Goal: Obtain resource: Download file/media

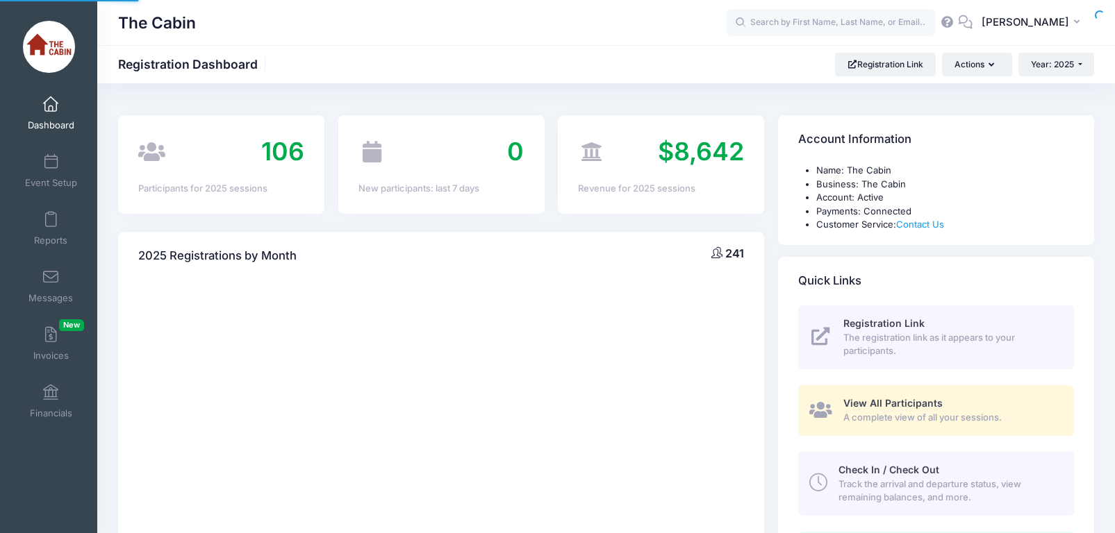
select select
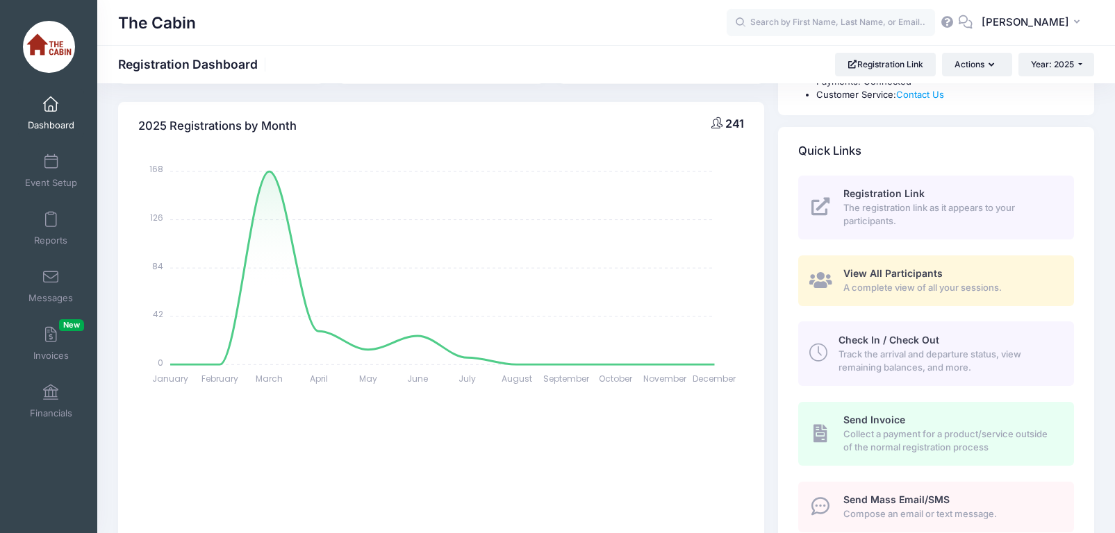
scroll to position [138, 0]
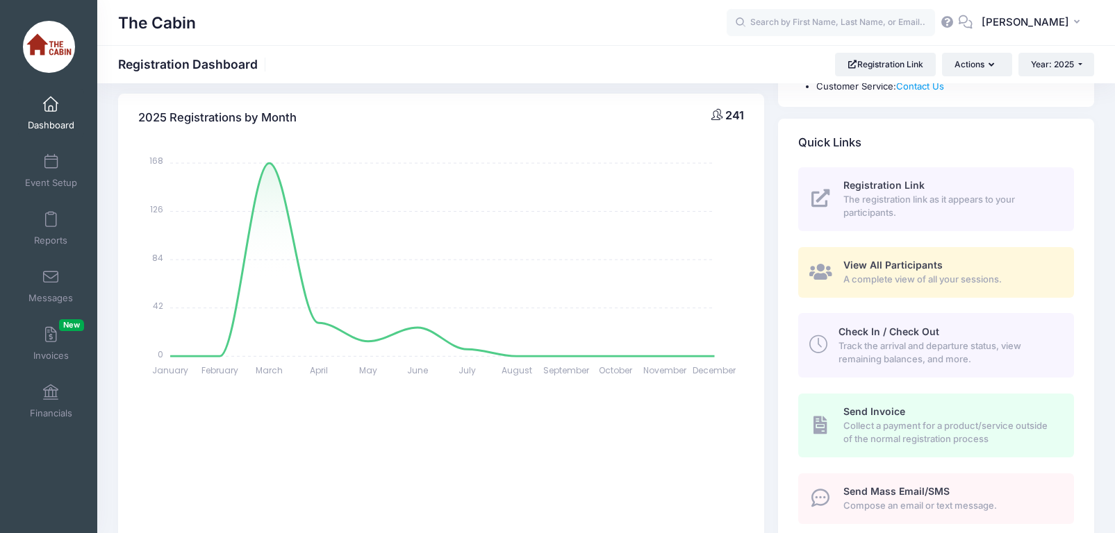
click at [872, 270] on span "View All Participants" at bounding box center [892, 265] width 99 height 12
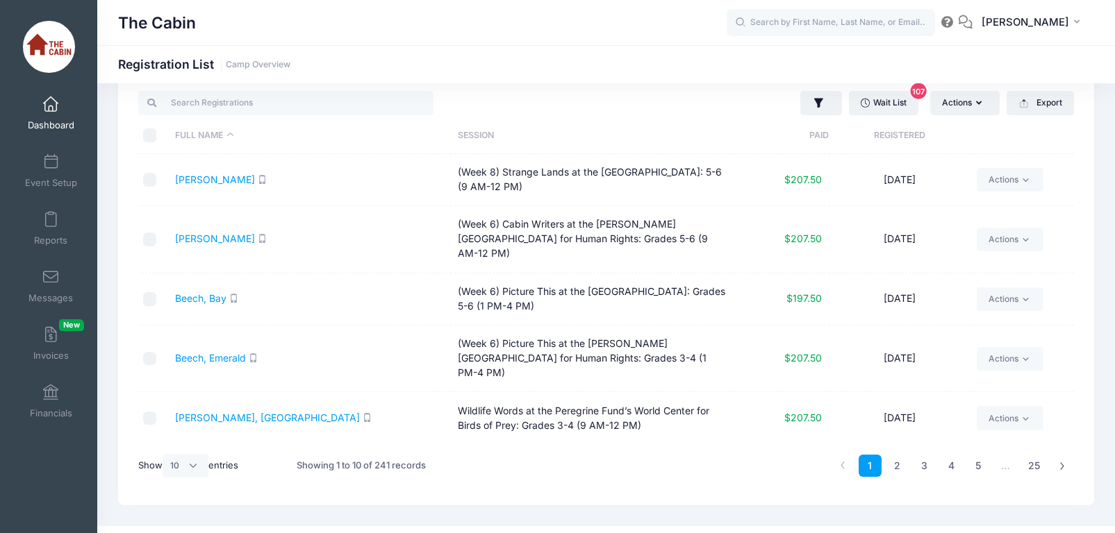
scroll to position [58, 0]
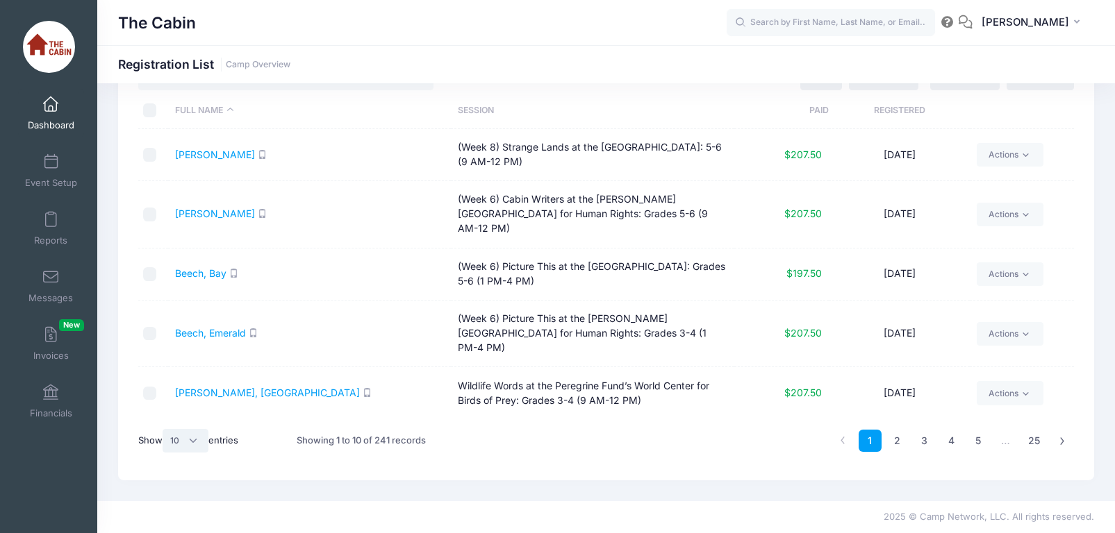
click at [192, 436] on select "All 10 25 50" at bounding box center [186, 441] width 46 height 24
select select "50"
click at [165, 429] on select "All 10 25 50" at bounding box center [186, 441] width 46 height 24
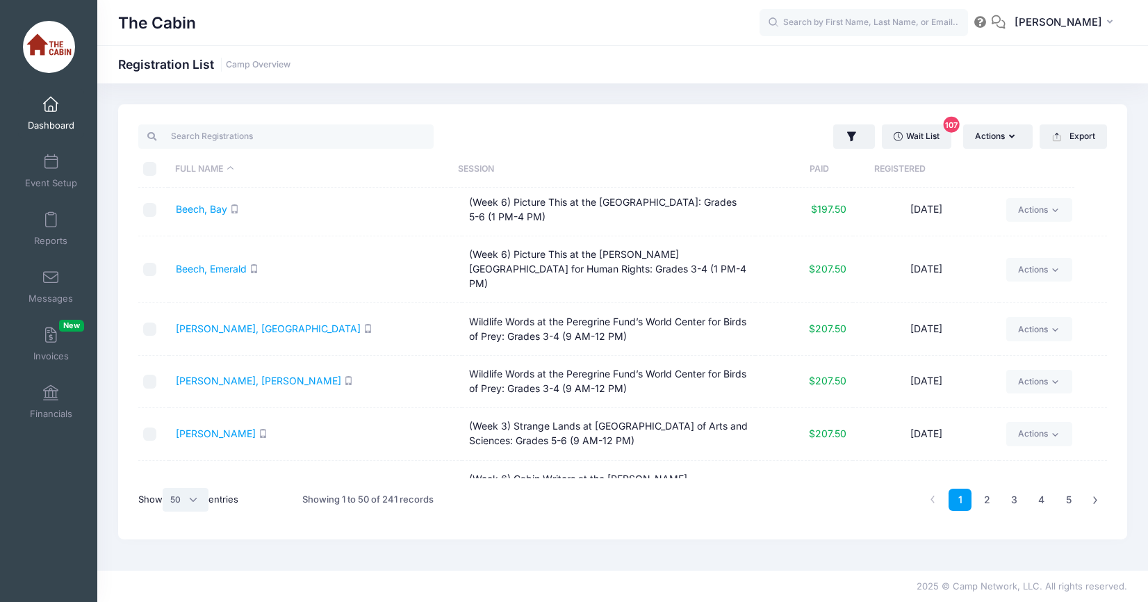
scroll to position [0, 0]
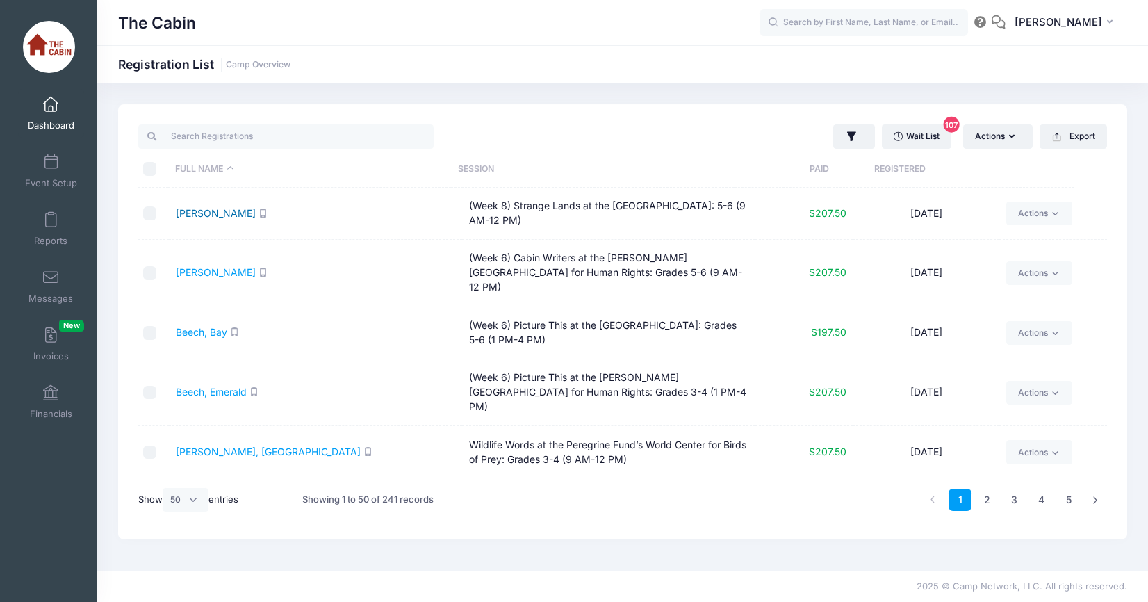
click at [224, 217] on link "[PERSON_NAME]" at bounding box center [216, 213] width 80 height 12
click at [1075, 26] on span "[PERSON_NAME]" at bounding box center [1058, 22] width 88 height 15
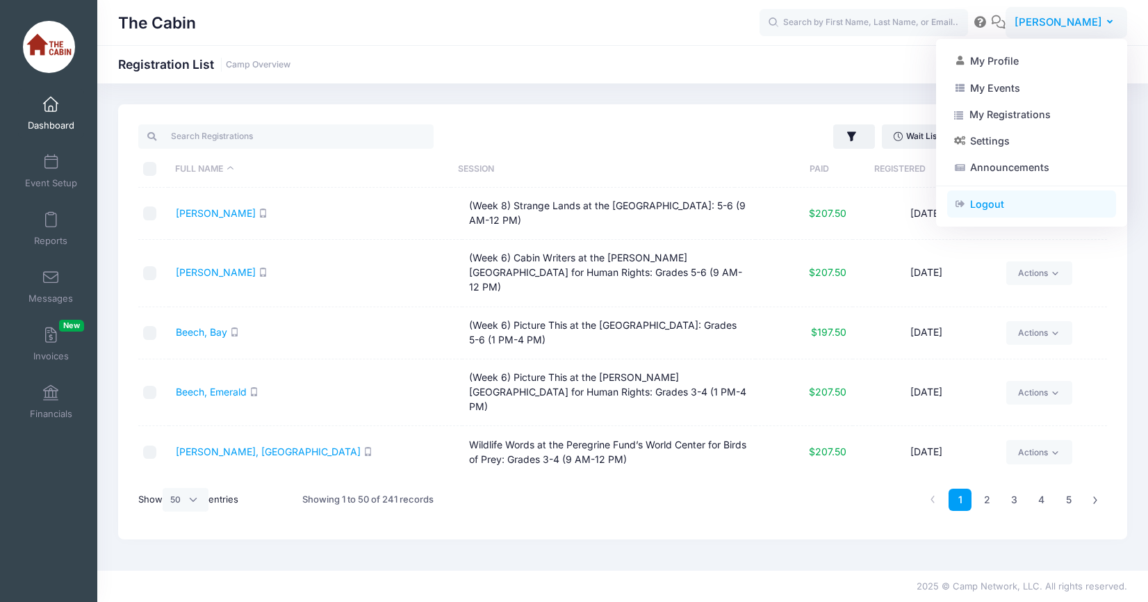
click at [1020, 209] on link "Logout" at bounding box center [1031, 204] width 169 height 26
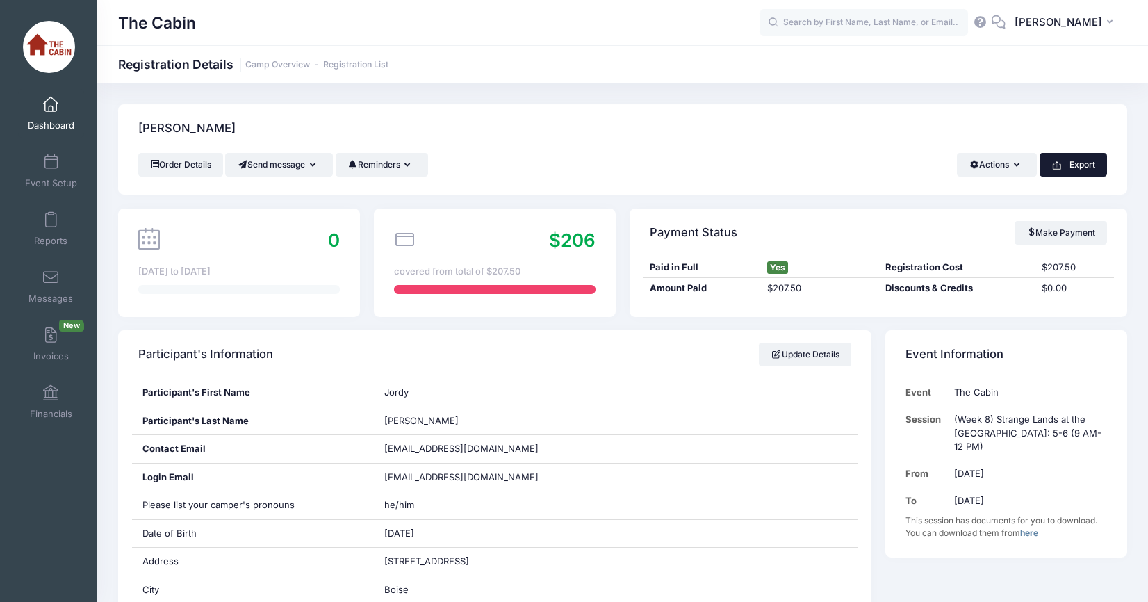
click at [1052, 156] on button "Export" at bounding box center [1072, 165] width 67 height 24
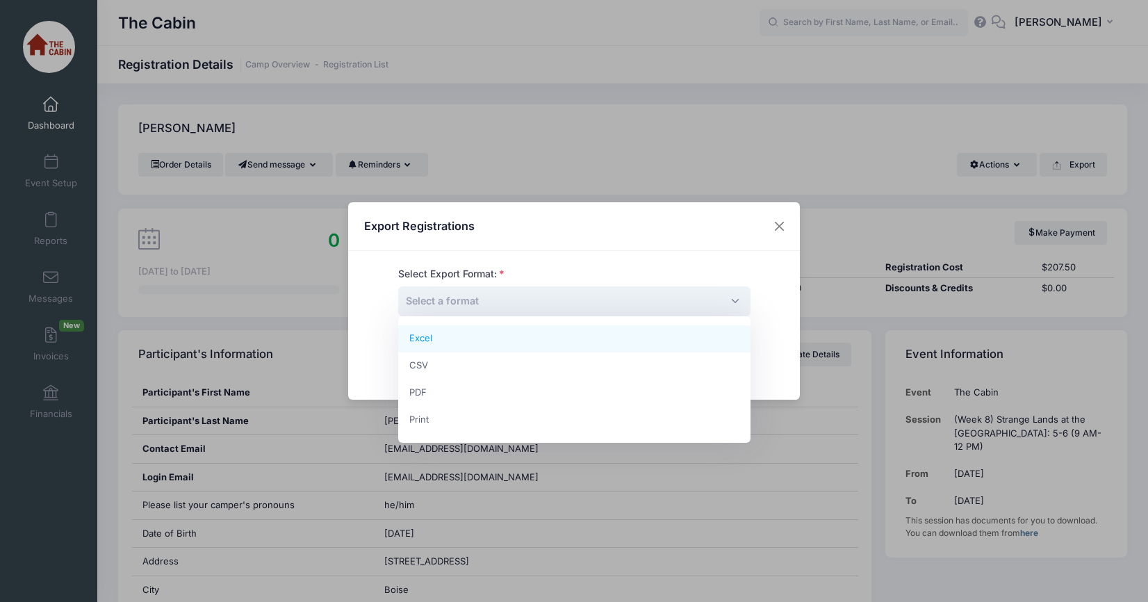
click at [634, 312] on span "Select a format" at bounding box center [574, 301] width 352 height 30
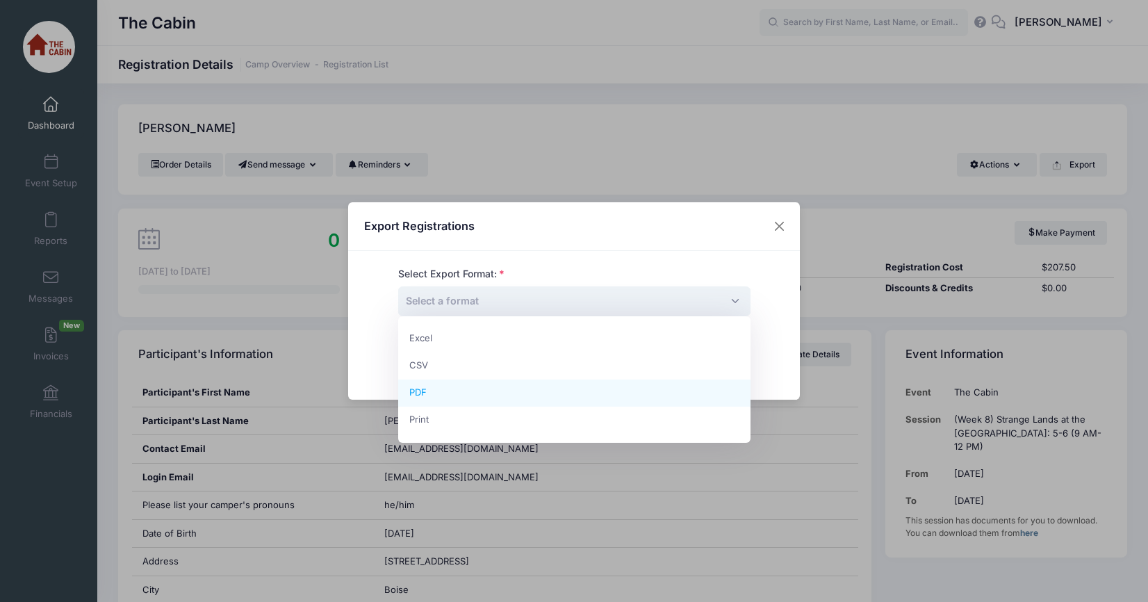
select select "pdf"
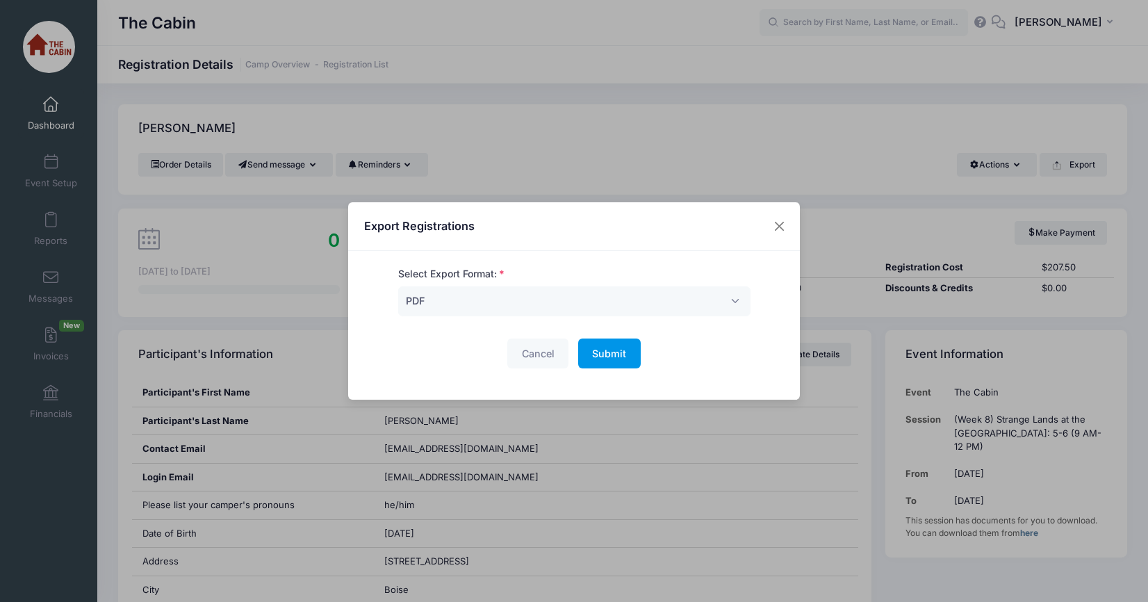
click at [608, 355] on span "Submit" at bounding box center [609, 353] width 34 height 12
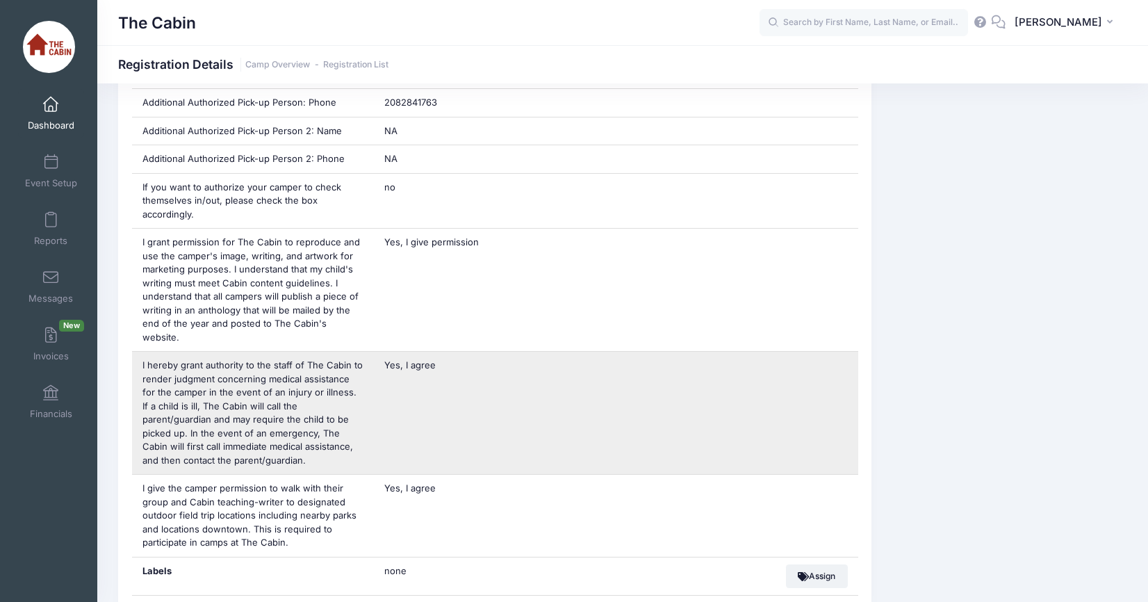
scroll to position [821, 0]
